Goal: Use online tool/utility: Utilize a website feature to perform a specific function

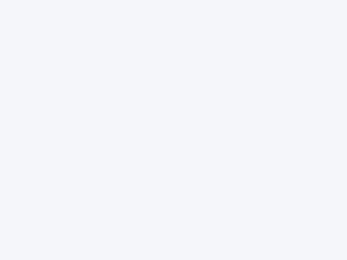
click at [174, 130] on div at bounding box center [173, 130] width 347 height 260
